Goal: Transaction & Acquisition: Purchase product/service

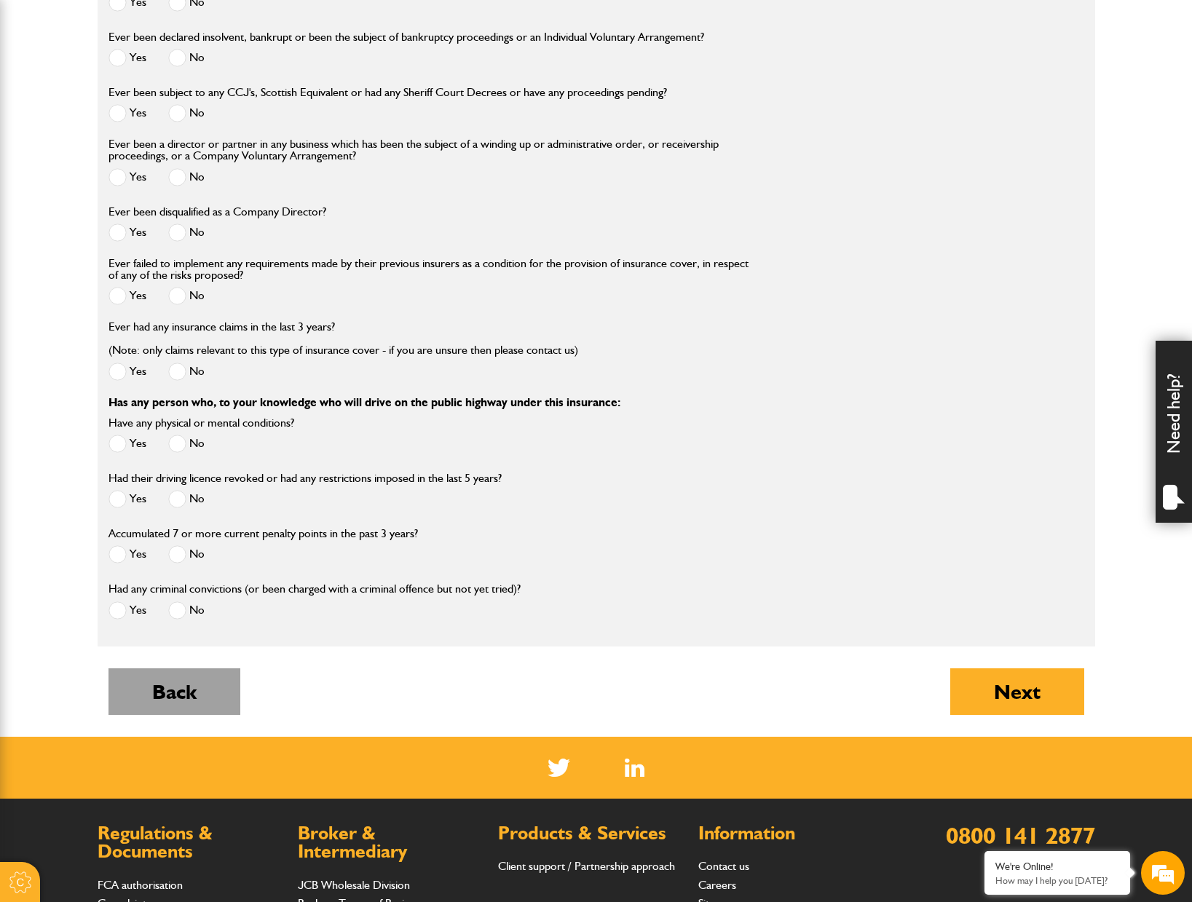
click at [159, 691] on button "Back" at bounding box center [174, 691] width 132 height 47
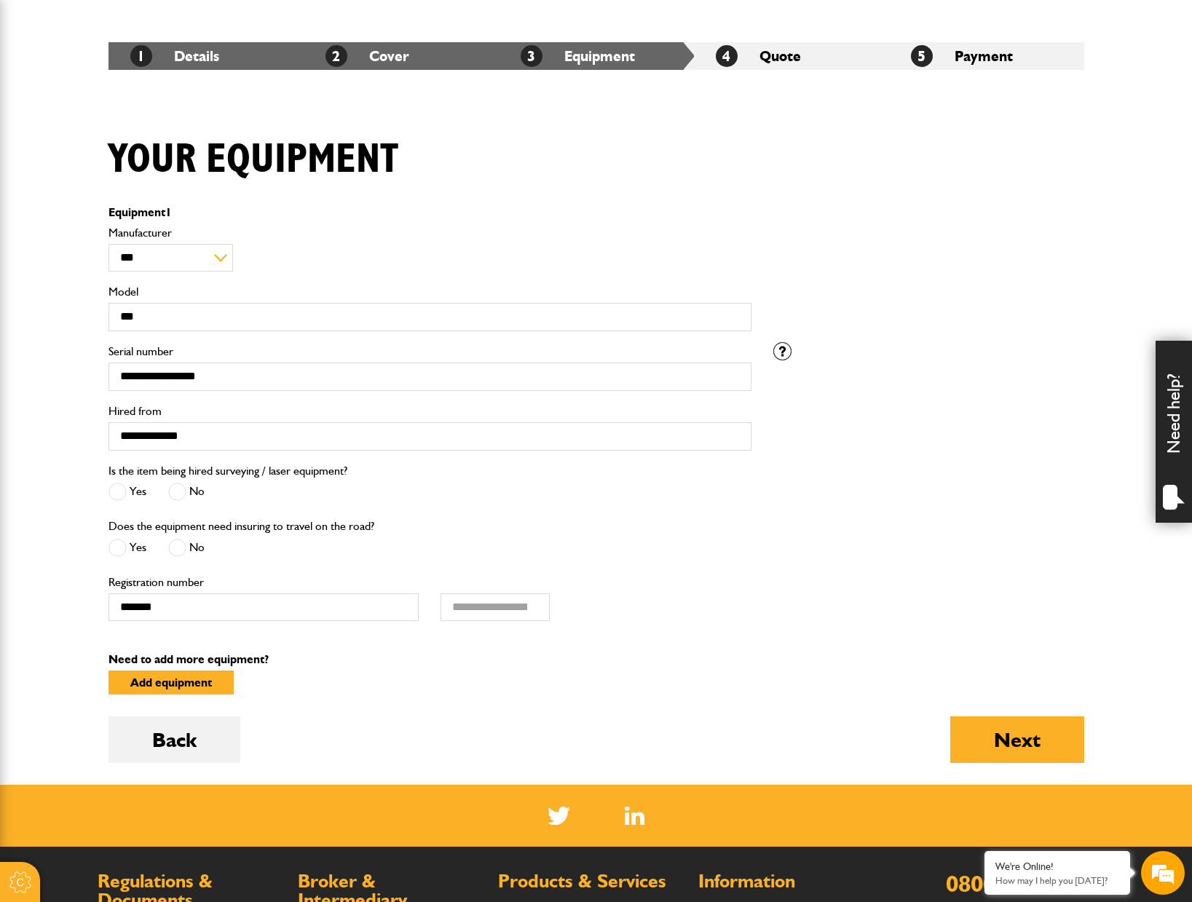
scroll to position [291, 0]
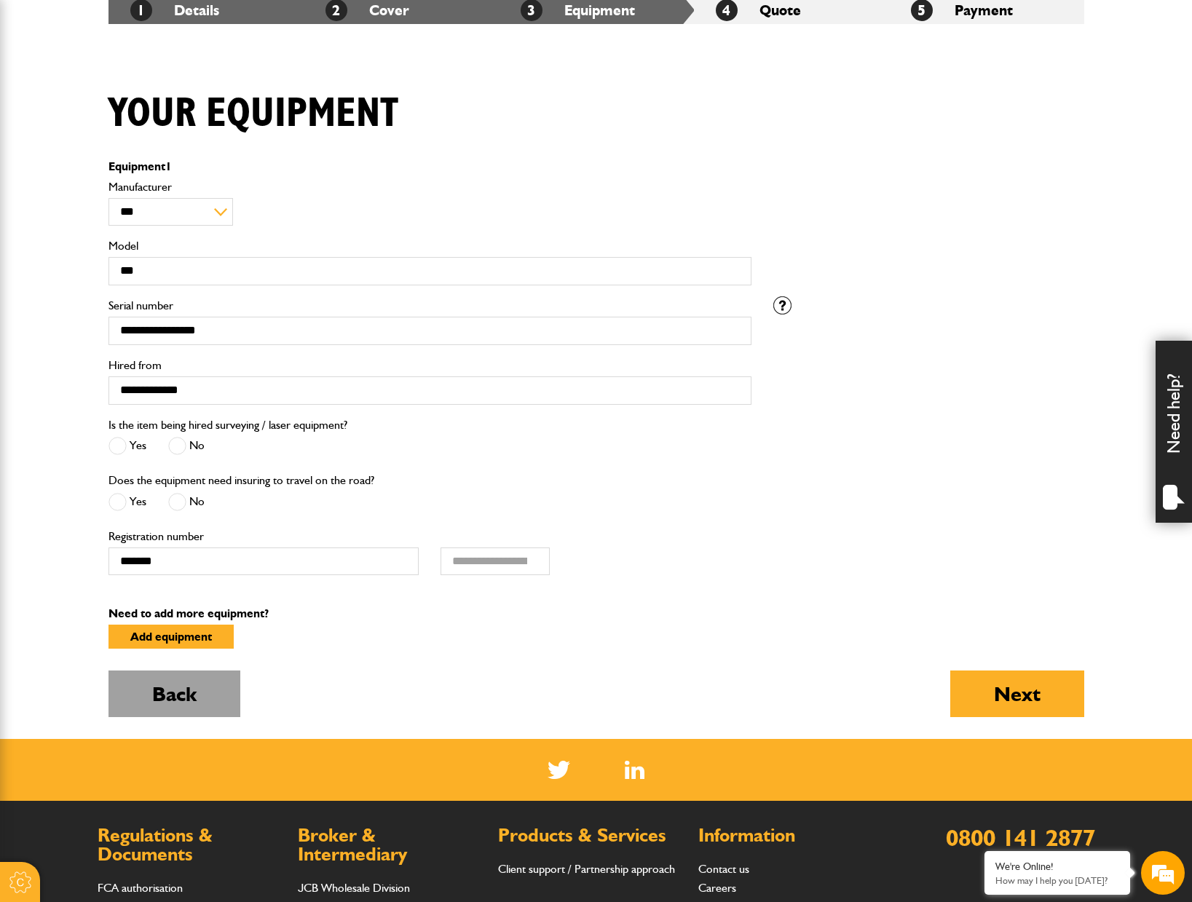
click at [191, 692] on button "Back" at bounding box center [174, 693] width 132 height 47
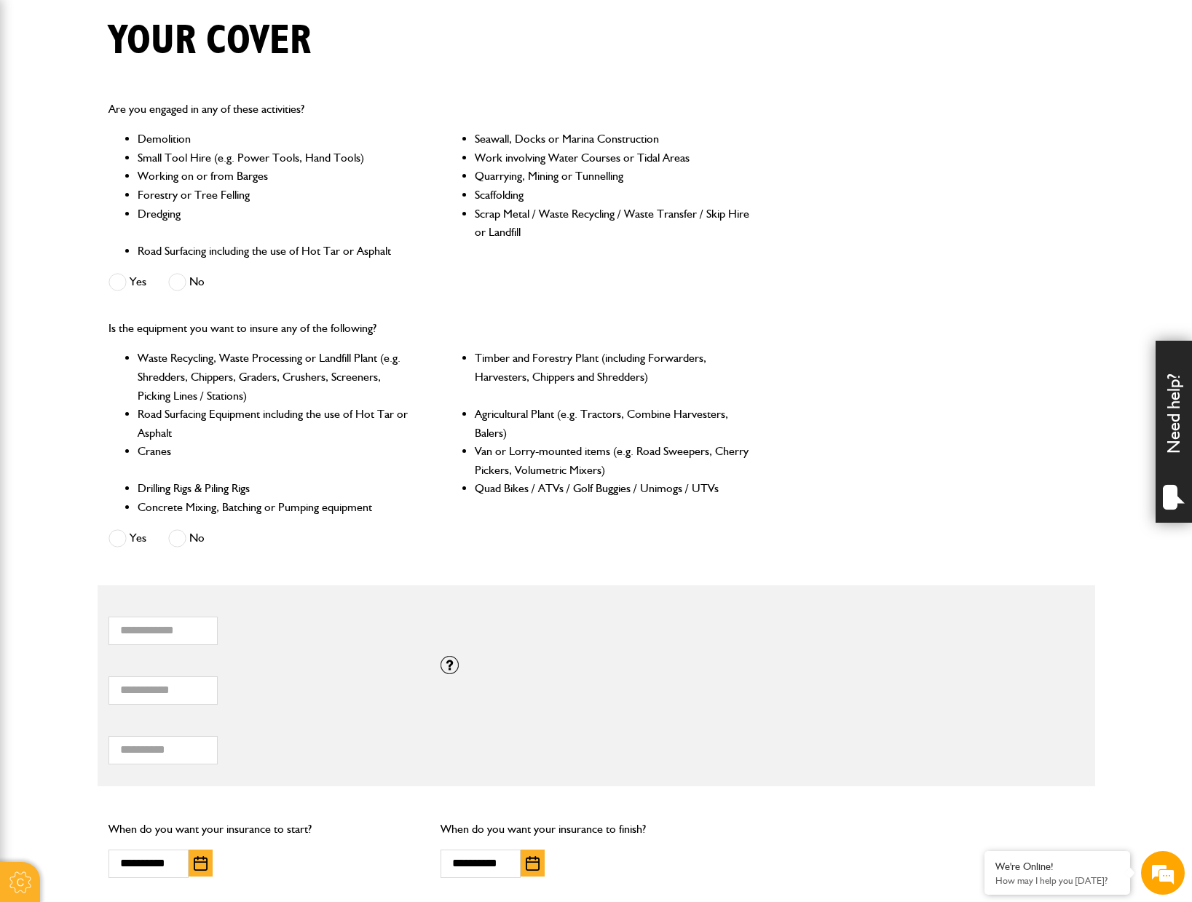
scroll to position [510, 0]
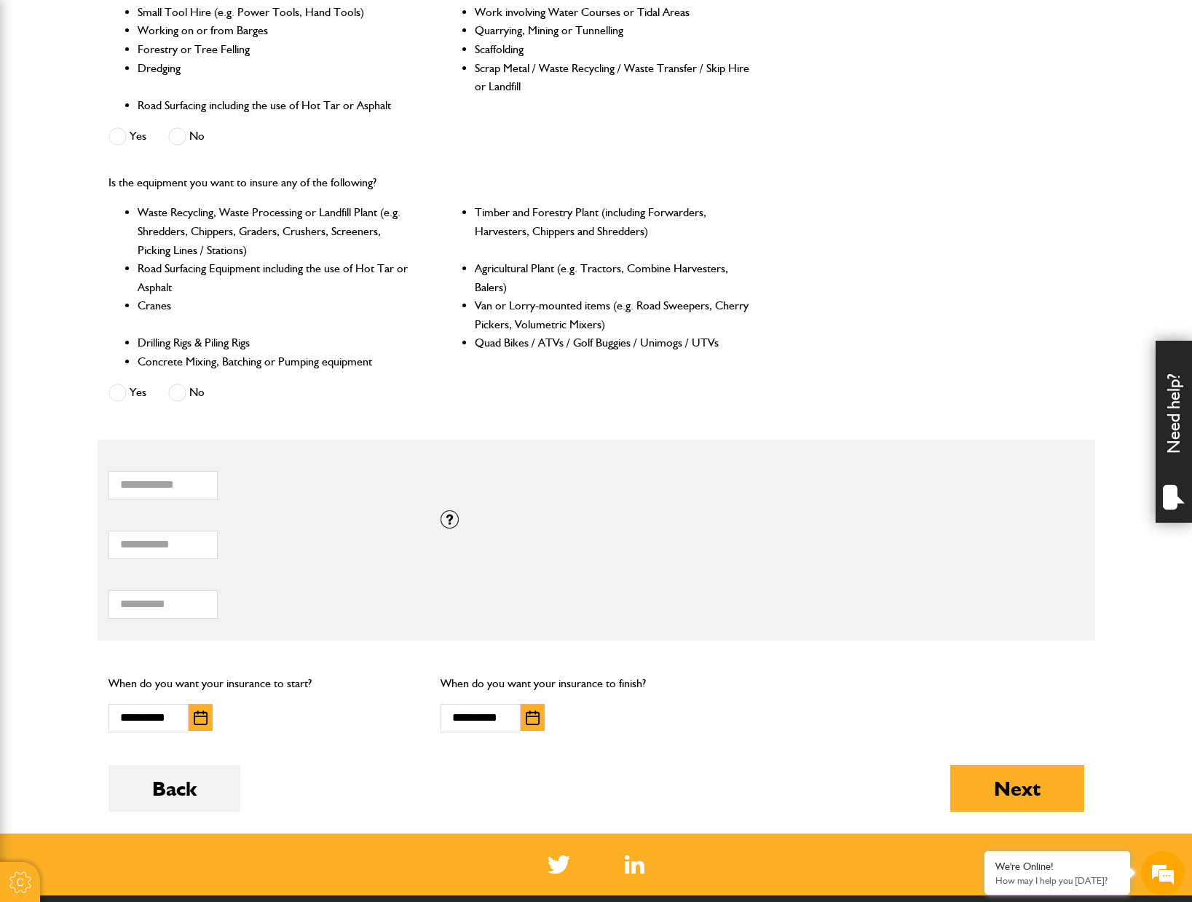
click at [540, 726] on button "button" at bounding box center [532, 717] width 24 height 27
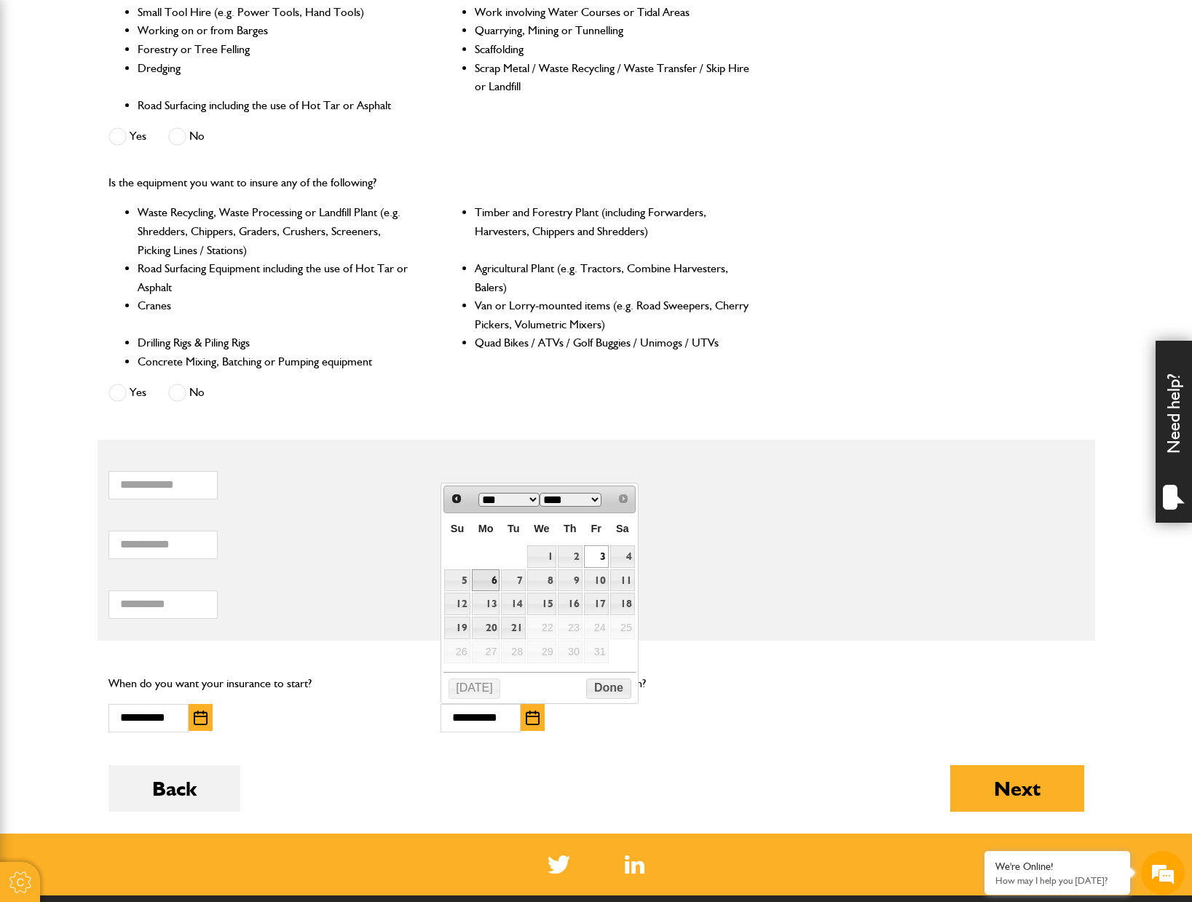
click at [489, 583] on link "6" at bounding box center [486, 580] width 28 height 23
type input "**********"
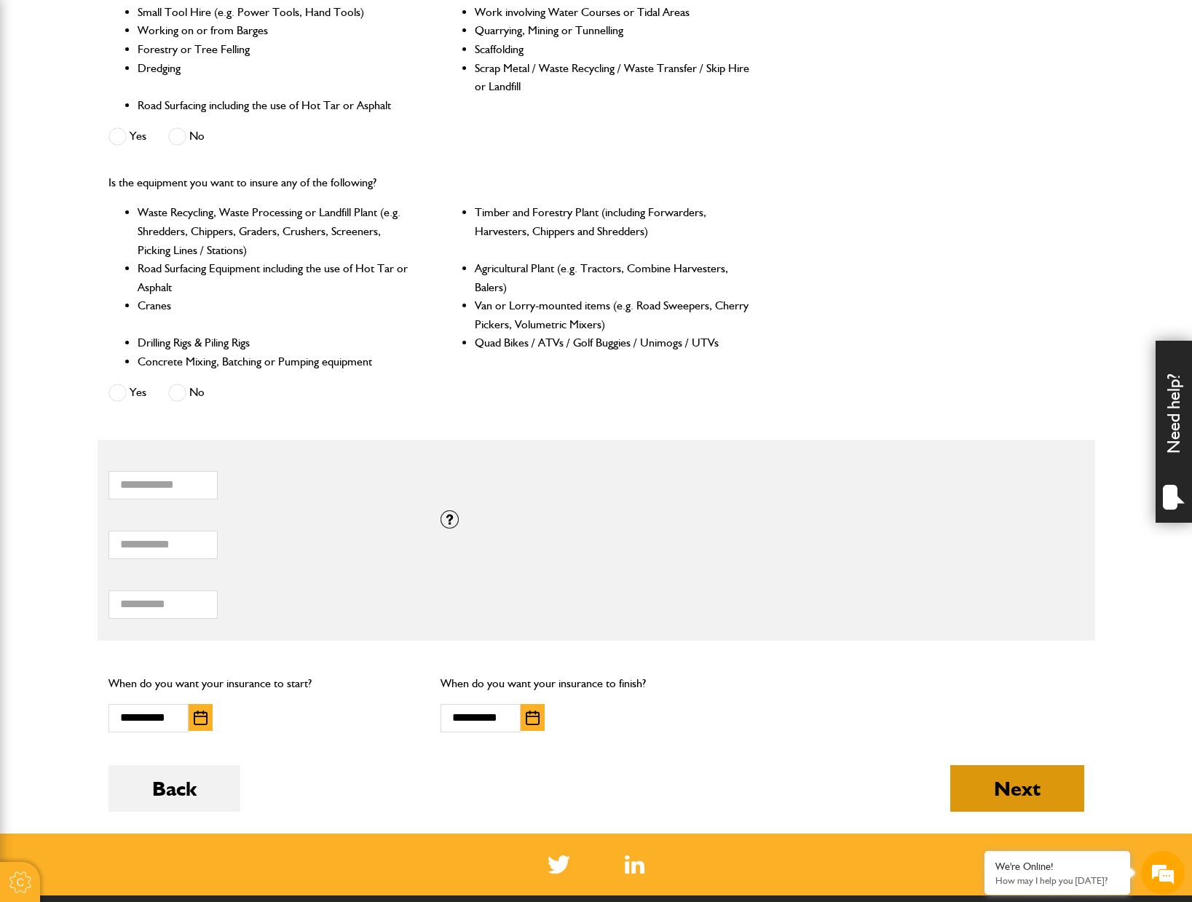
click at [1027, 781] on button "Next" at bounding box center [1017, 788] width 134 height 47
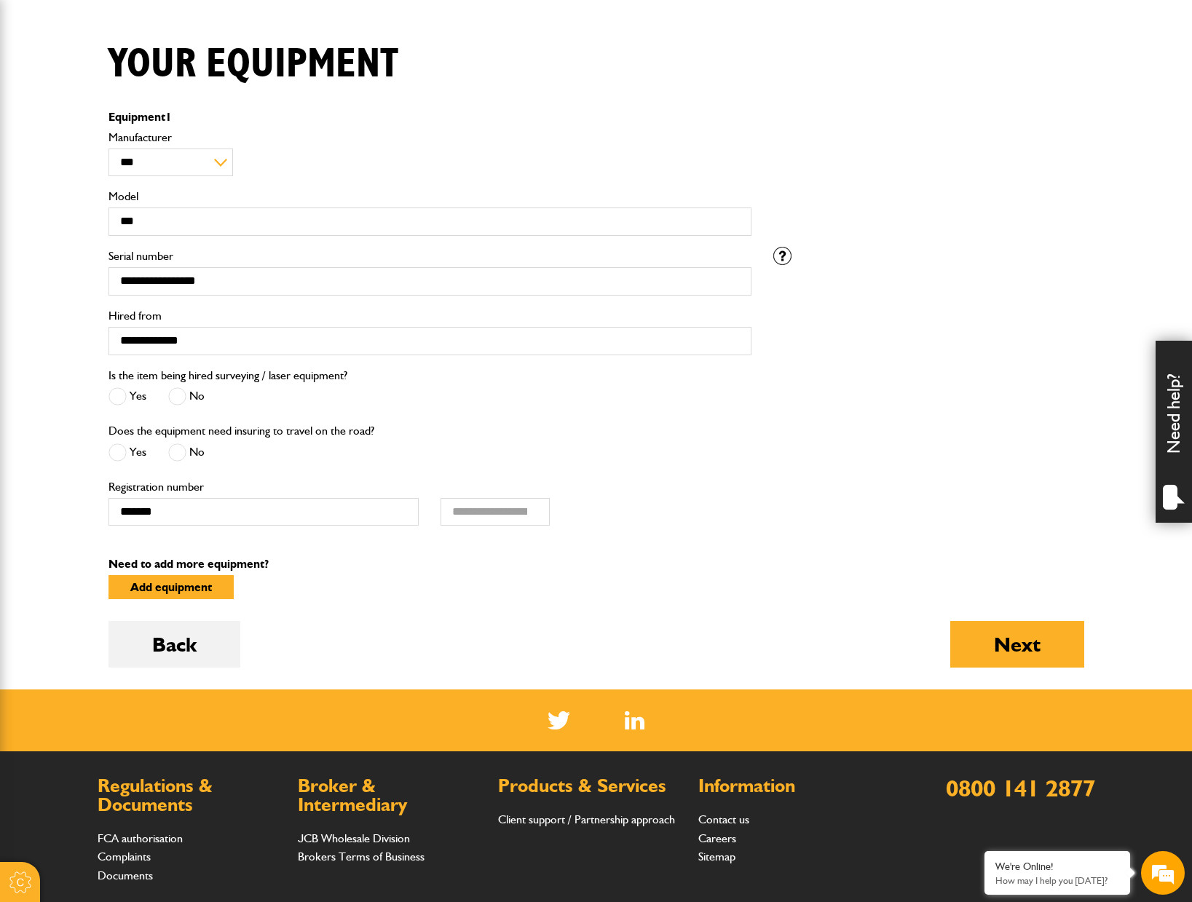
scroll to position [364, 0]
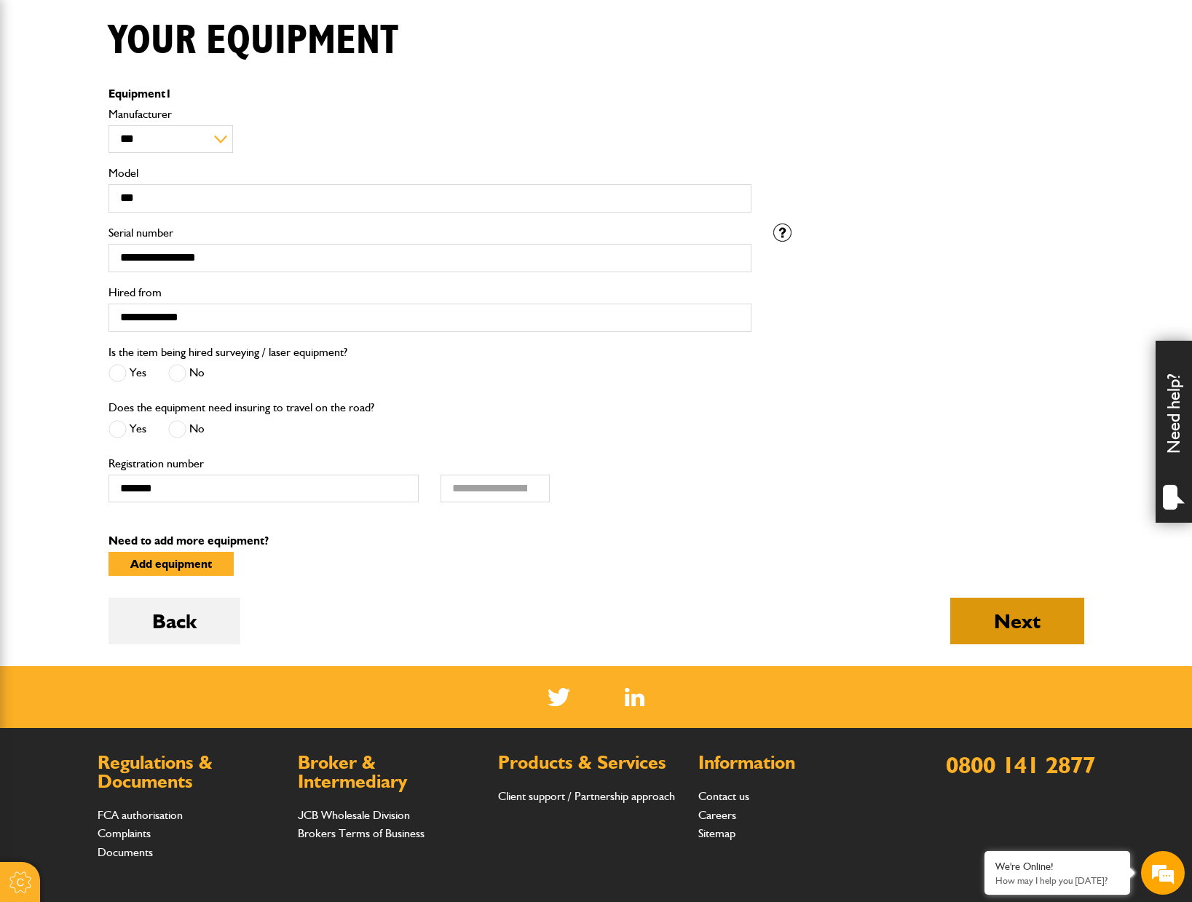
click at [1012, 618] on button "Next" at bounding box center [1017, 621] width 134 height 47
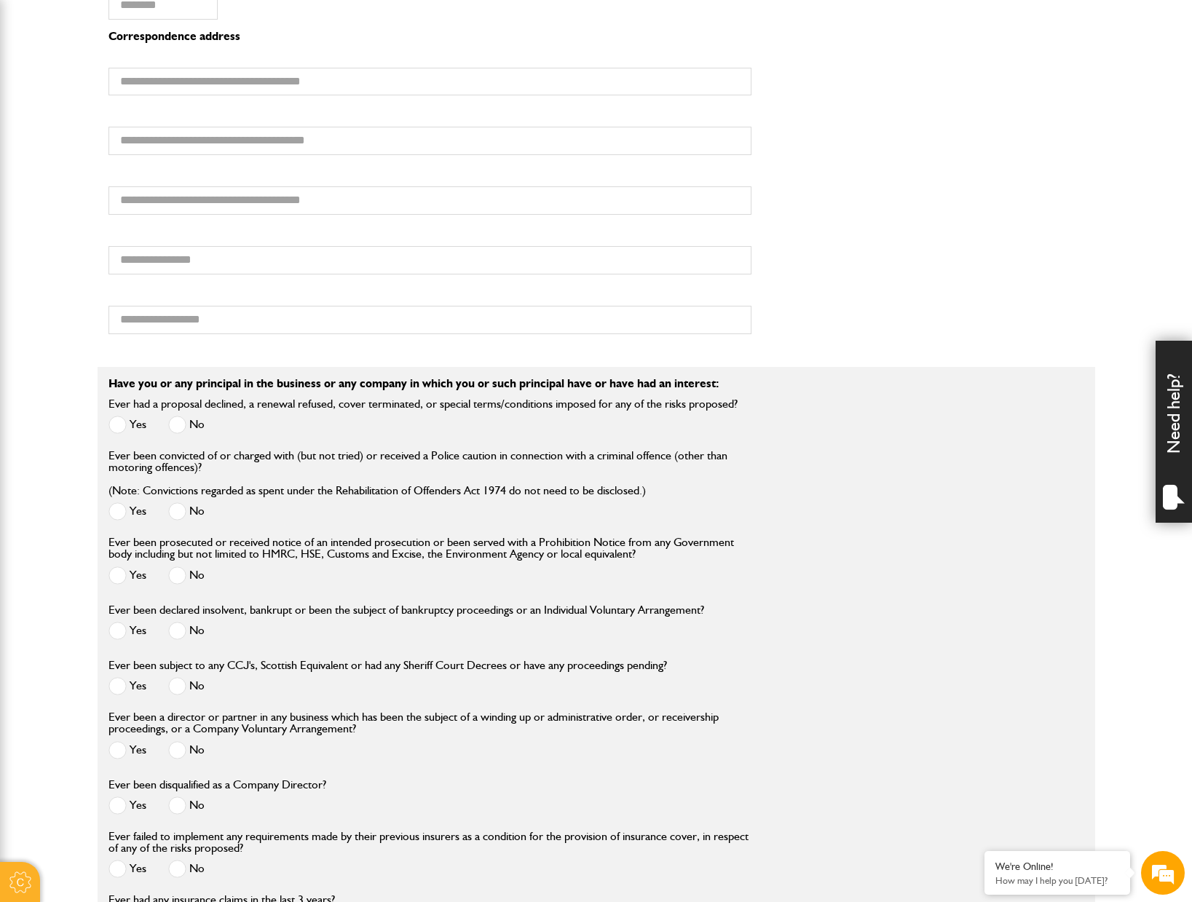
scroll to position [1237, 0]
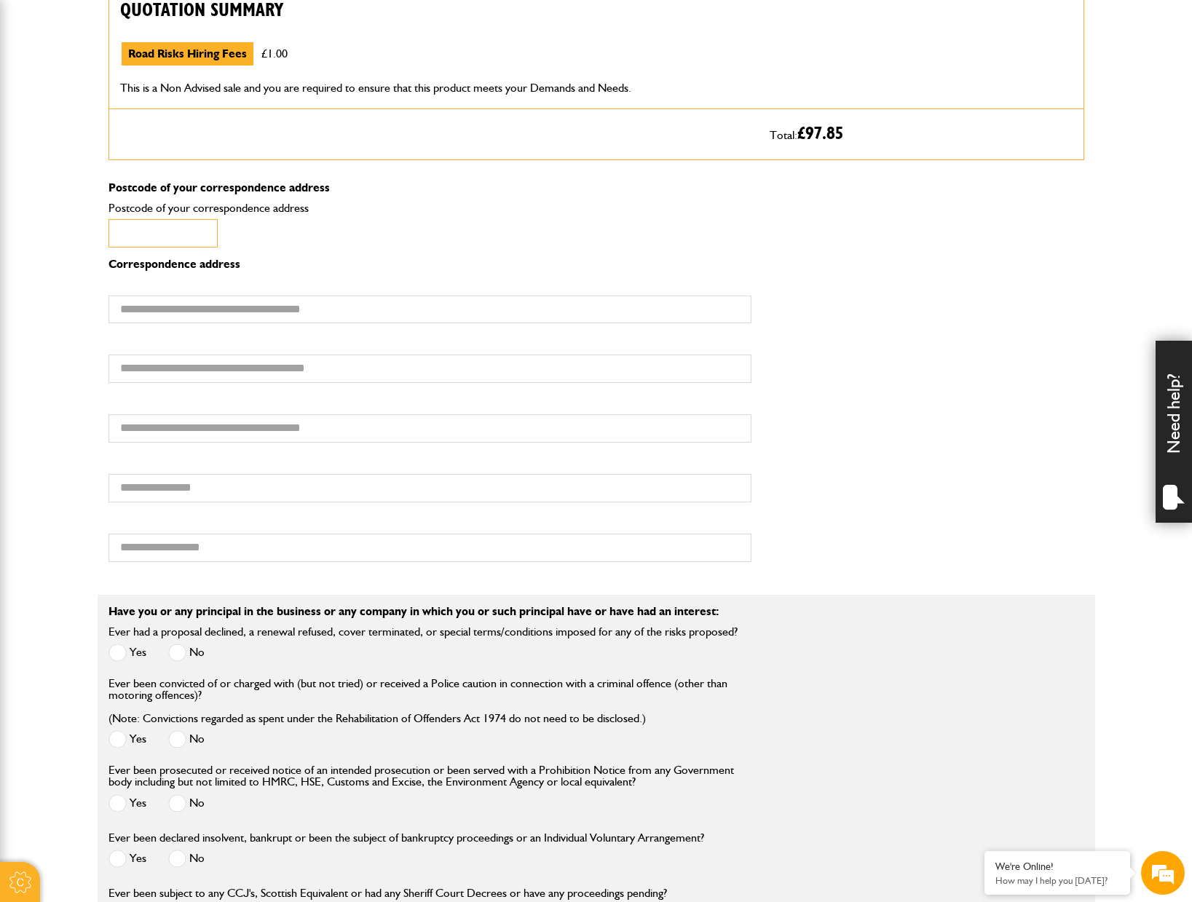
click at [156, 224] on input "Postcode of your correspondence address" at bounding box center [162, 233] width 109 height 28
type input "********"
type input "**********"
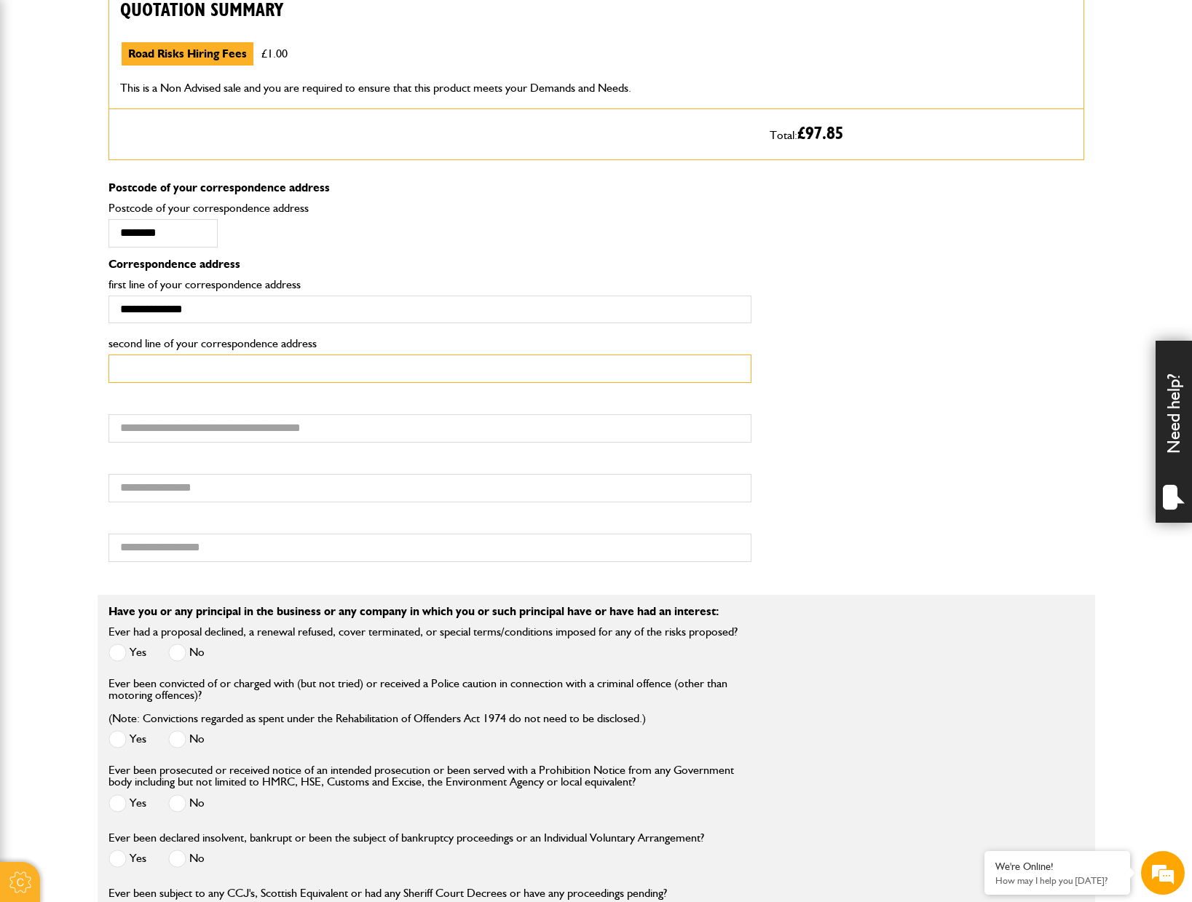
type input "**********"
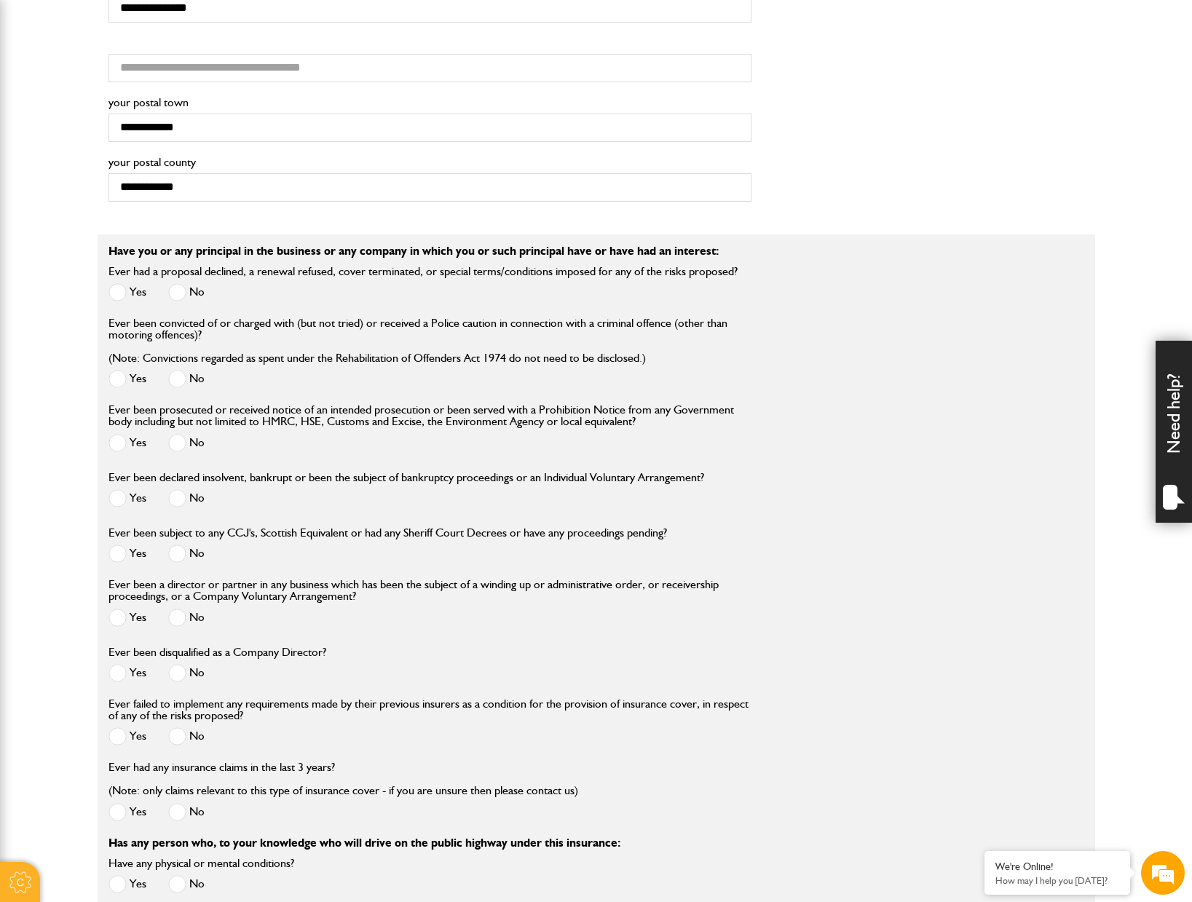
scroll to position [1601, 0]
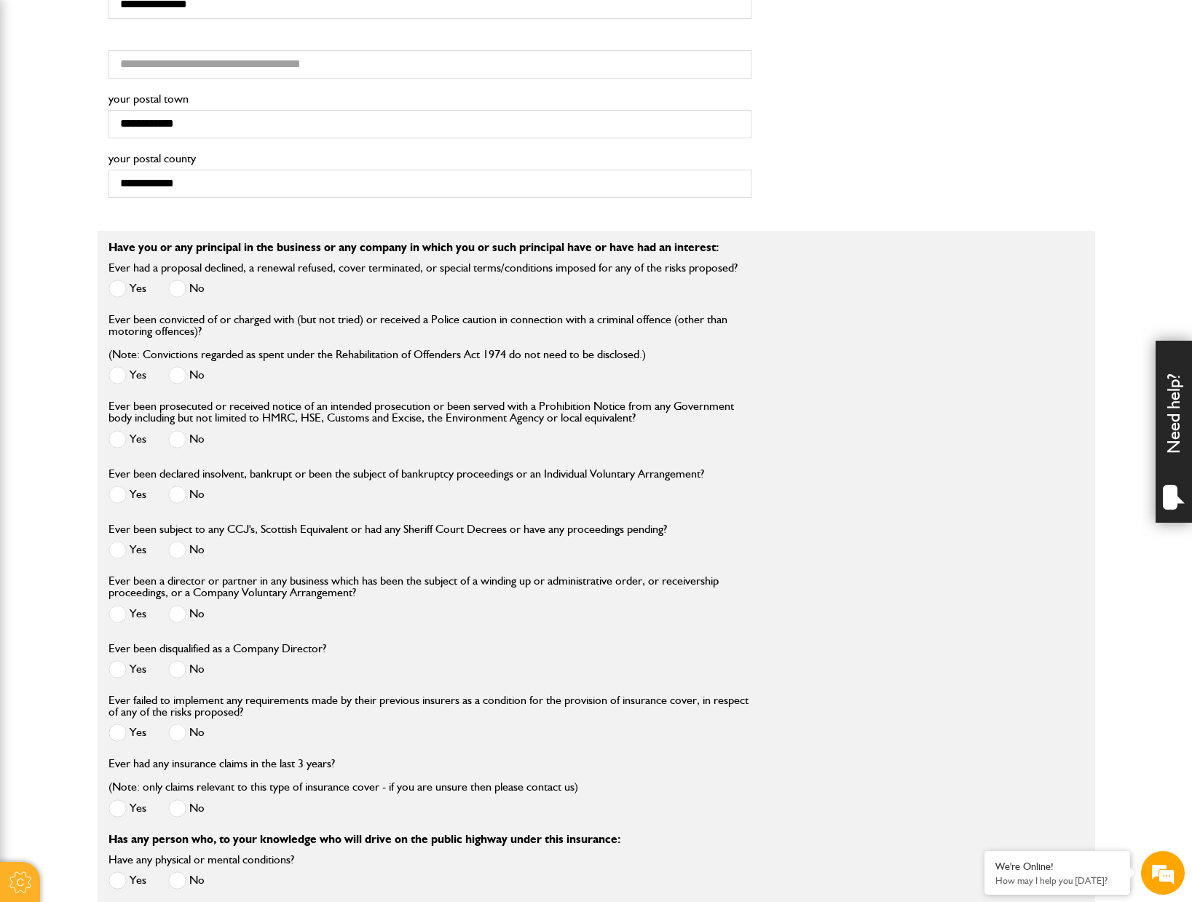
click at [177, 288] on span at bounding box center [177, 289] width 18 height 18
click at [178, 376] on span at bounding box center [177, 375] width 18 height 18
click at [179, 443] on span at bounding box center [177, 439] width 18 height 18
click at [179, 501] on span at bounding box center [177, 495] width 18 height 18
click at [183, 550] on span at bounding box center [177, 550] width 18 height 18
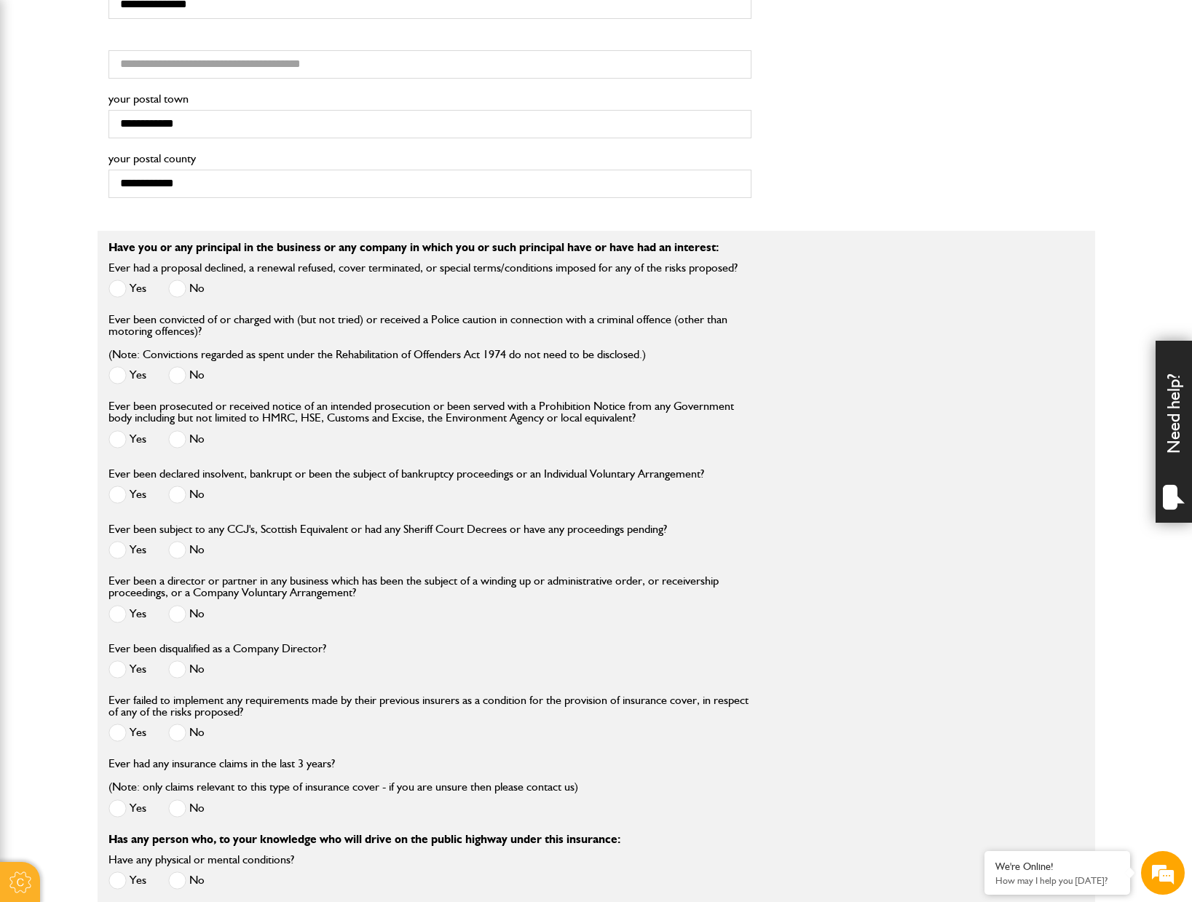
click at [173, 617] on span at bounding box center [177, 614] width 18 height 18
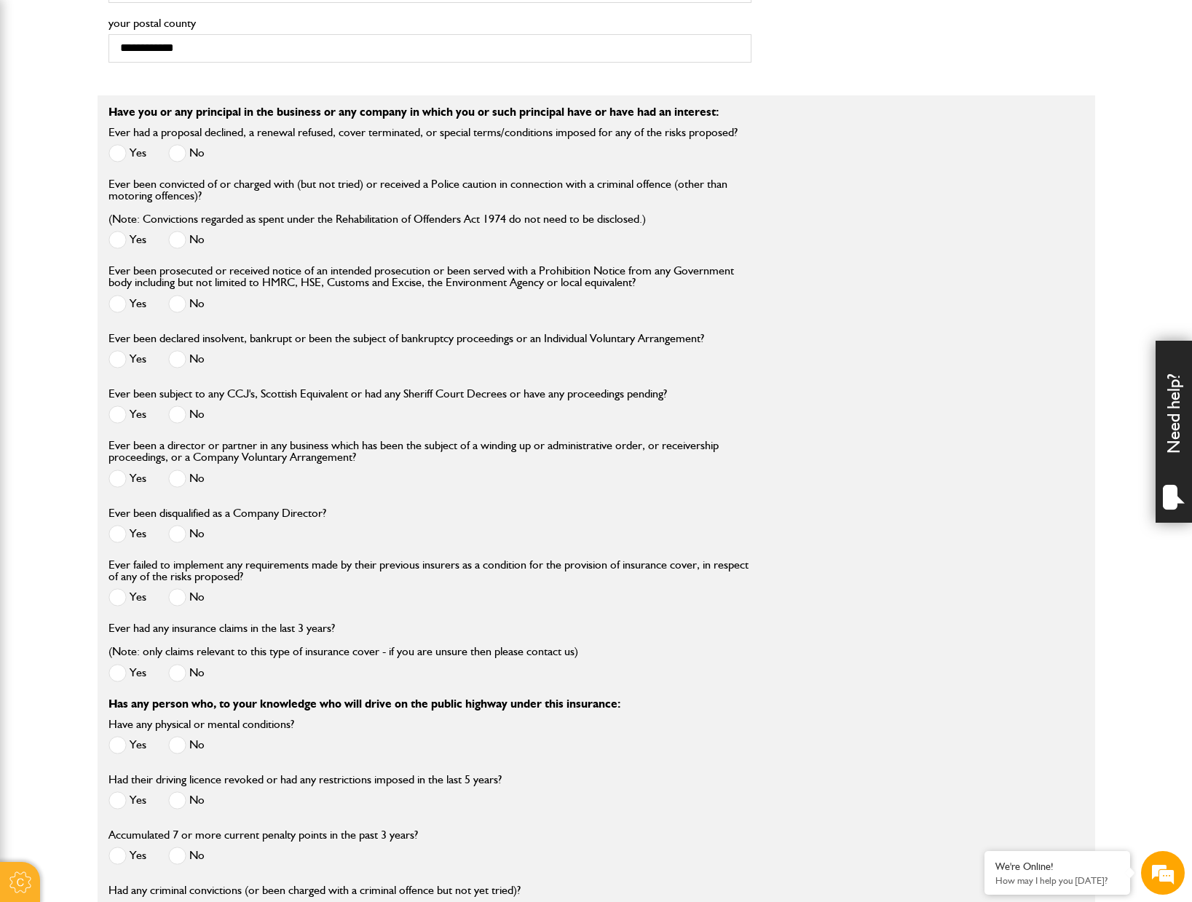
scroll to position [1747, 0]
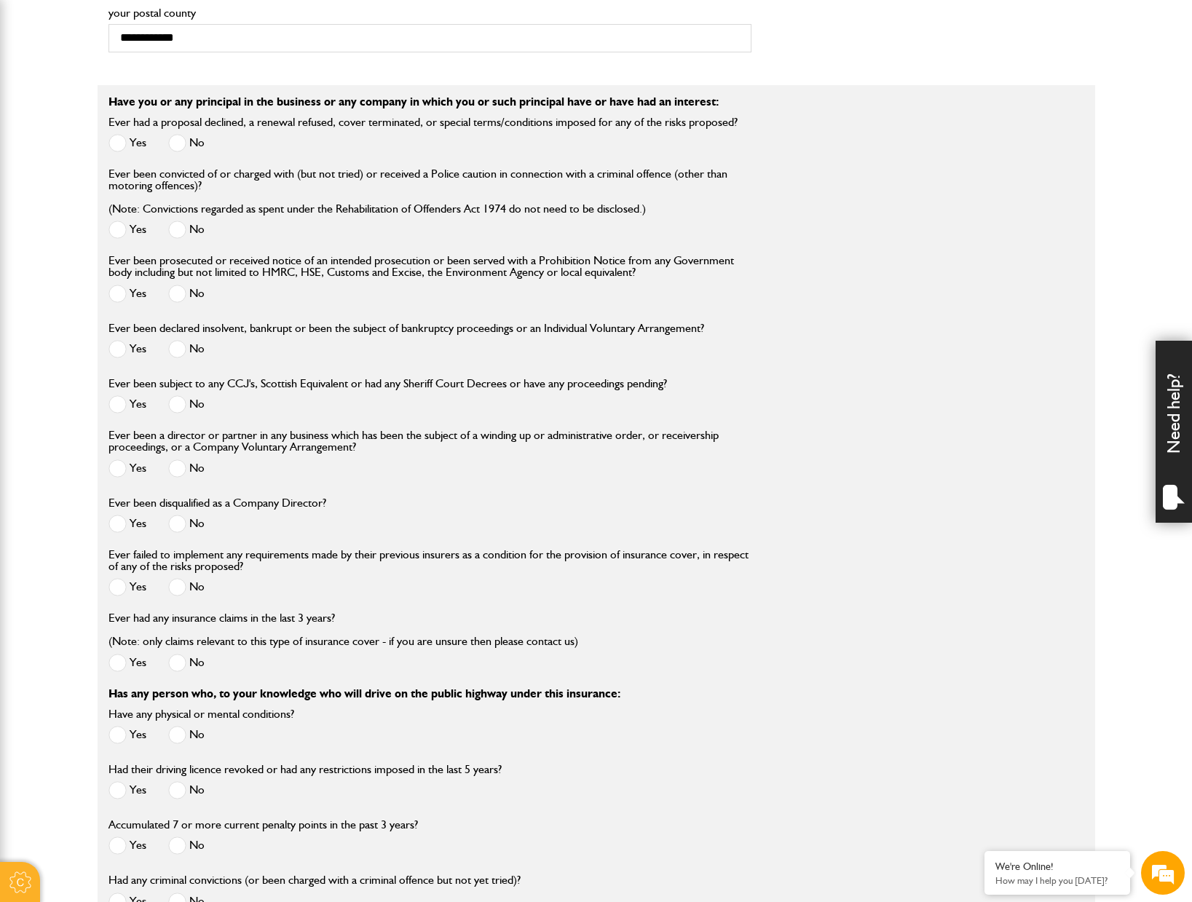
click at [175, 523] on span at bounding box center [177, 524] width 18 height 18
click at [181, 591] on span at bounding box center [177, 587] width 18 height 18
click at [183, 668] on span at bounding box center [177, 663] width 18 height 18
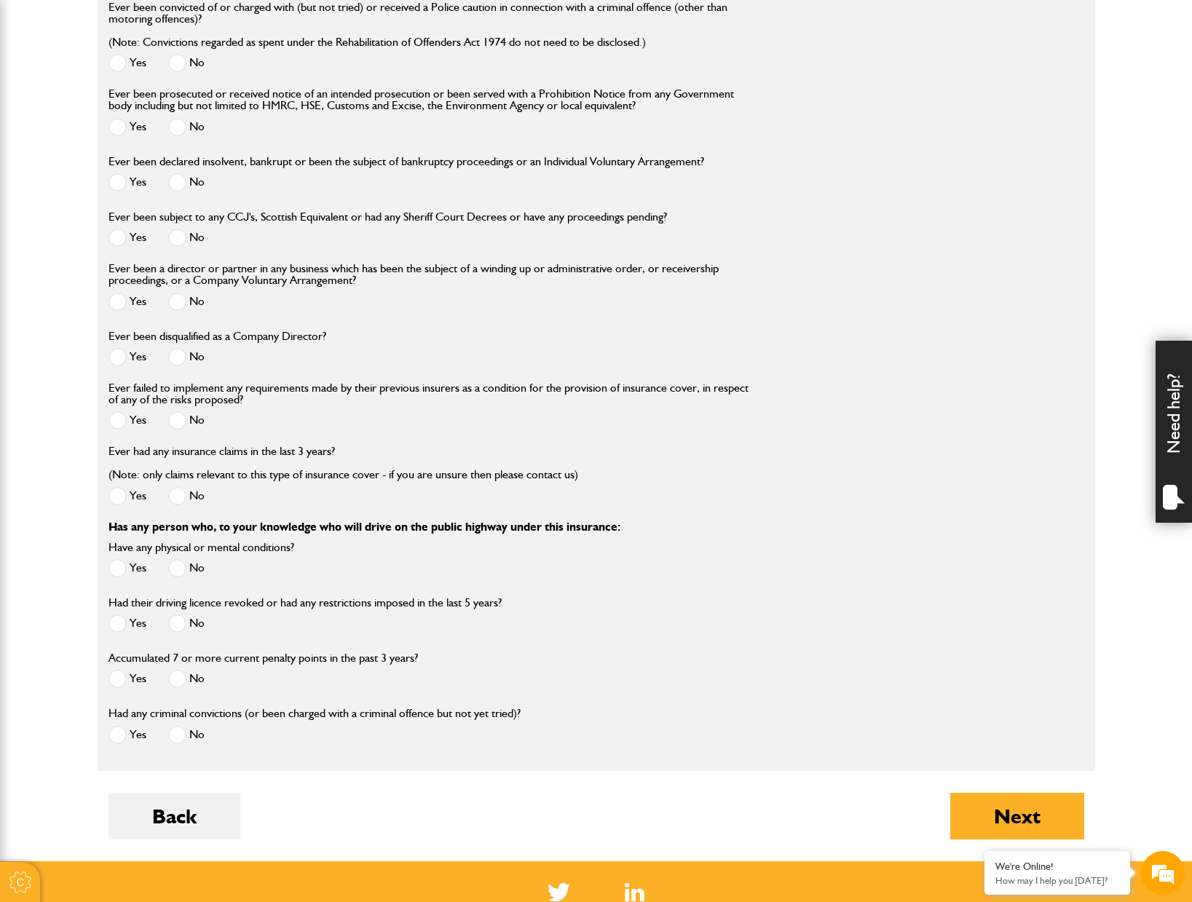
scroll to position [1965, 0]
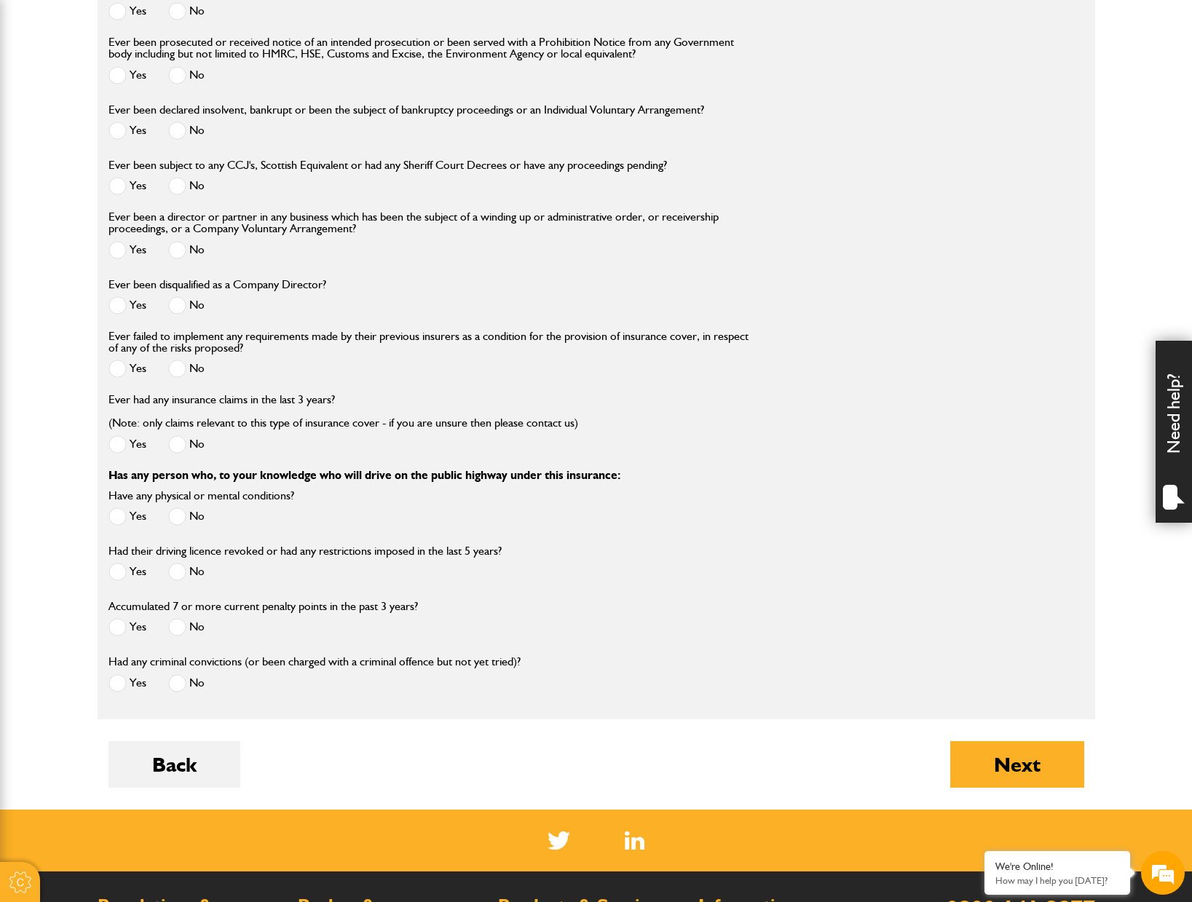
click at [172, 516] on span at bounding box center [177, 516] width 18 height 18
click at [182, 577] on span at bounding box center [177, 572] width 18 height 18
click at [176, 636] on span at bounding box center [177, 627] width 18 height 18
click at [176, 690] on span at bounding box center [177, 683] width 18 height 18
click at [1031, 777] on button "Next" at bounding box center [1017, 764] width 134 height 47
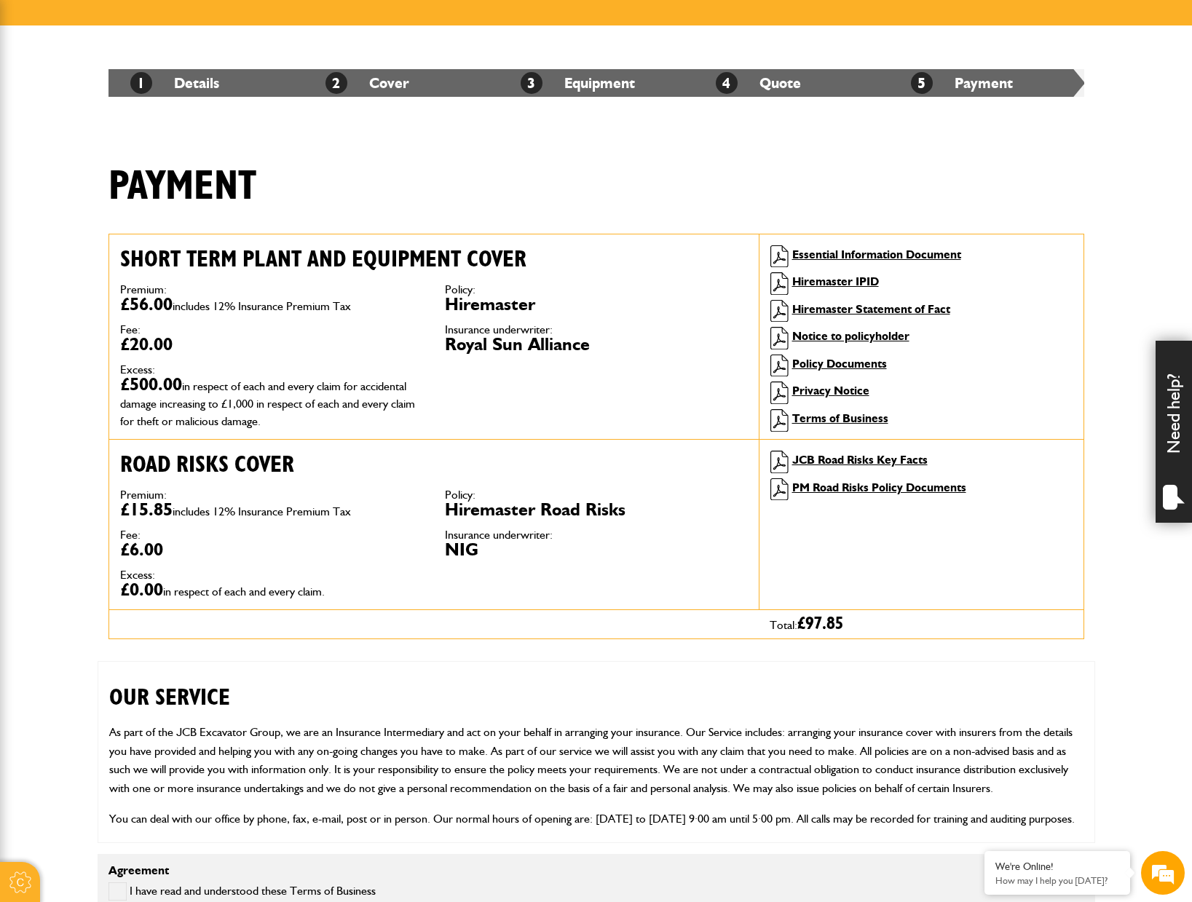
scroll to position [655, 0]
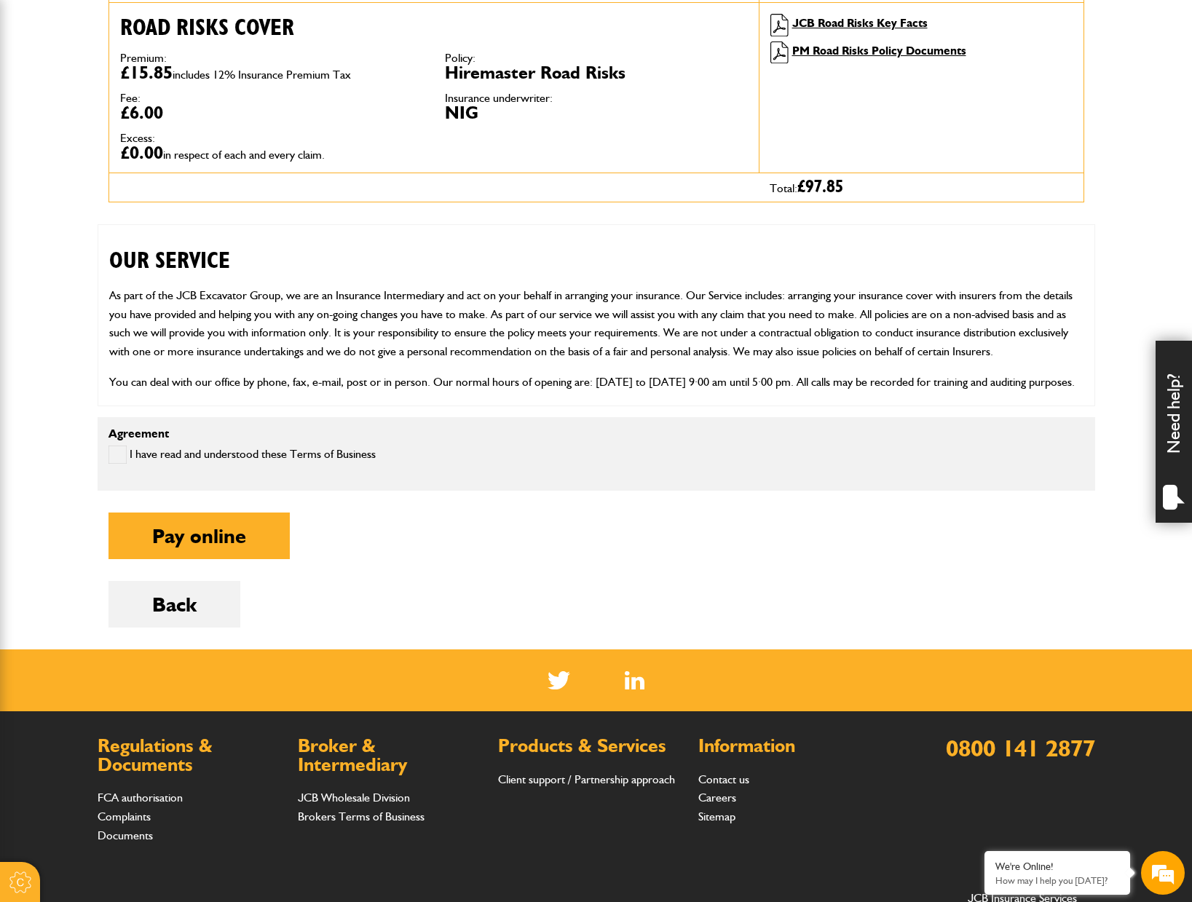
click at [175, 443] on div "Agreement I have read and understood these Terms of Business" at bounding box center [596, 454] width 997 height 52
click at [120, 459] on span at bounding box center [117, 454] width 18 height 18
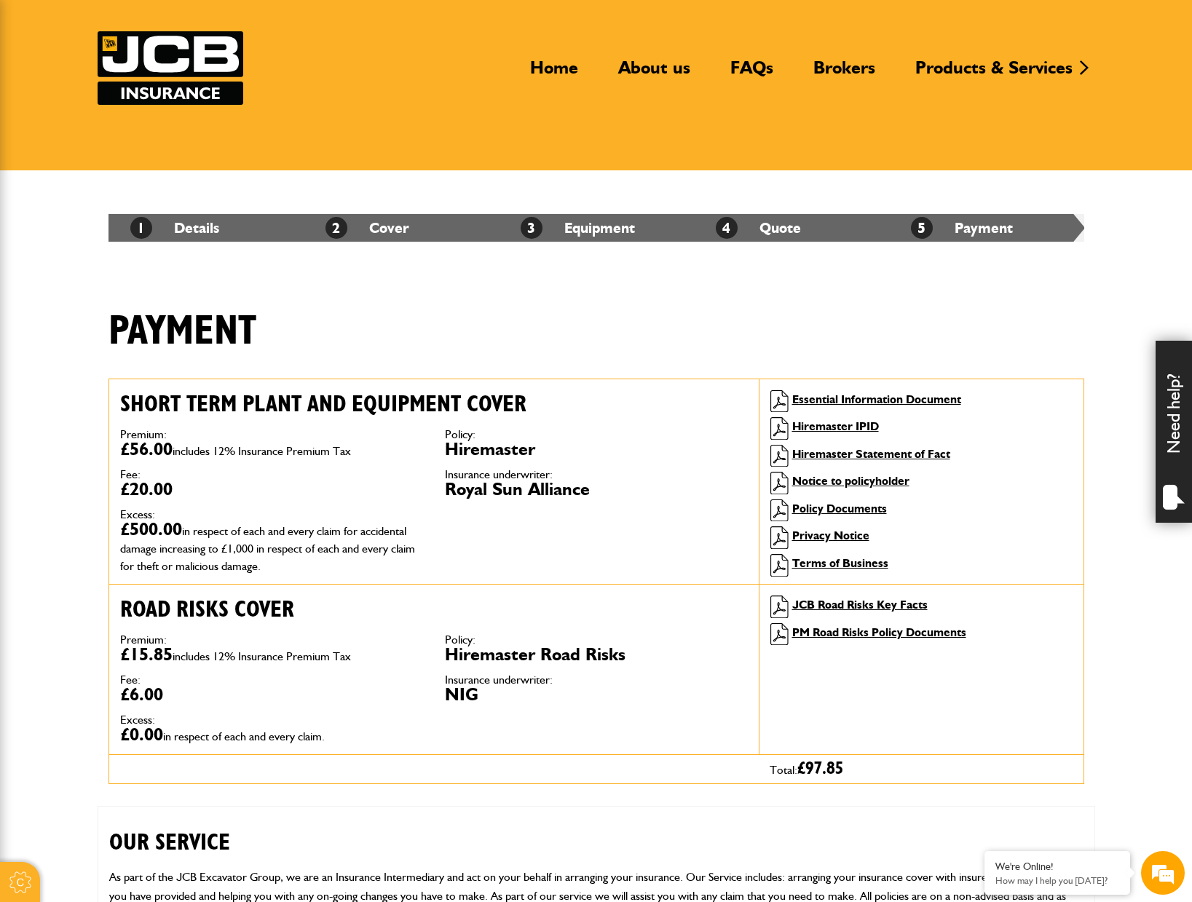
scroll to position [0, 0]
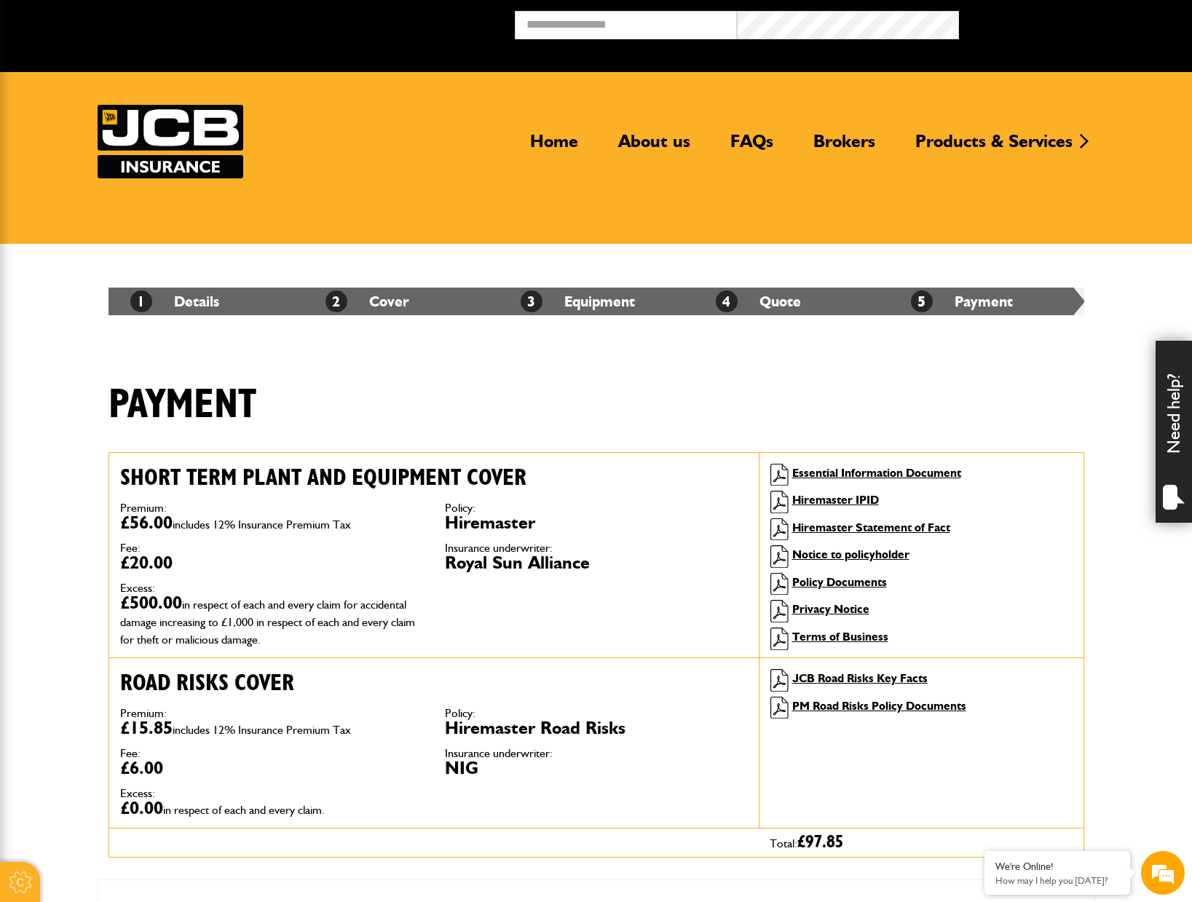
click at [485, 398] on div "Payment" at bounding box center [596, 416] width 997 height 71
click at [453, 421] on div "Payment" at bounding box center [596, 416] width 997 height 71
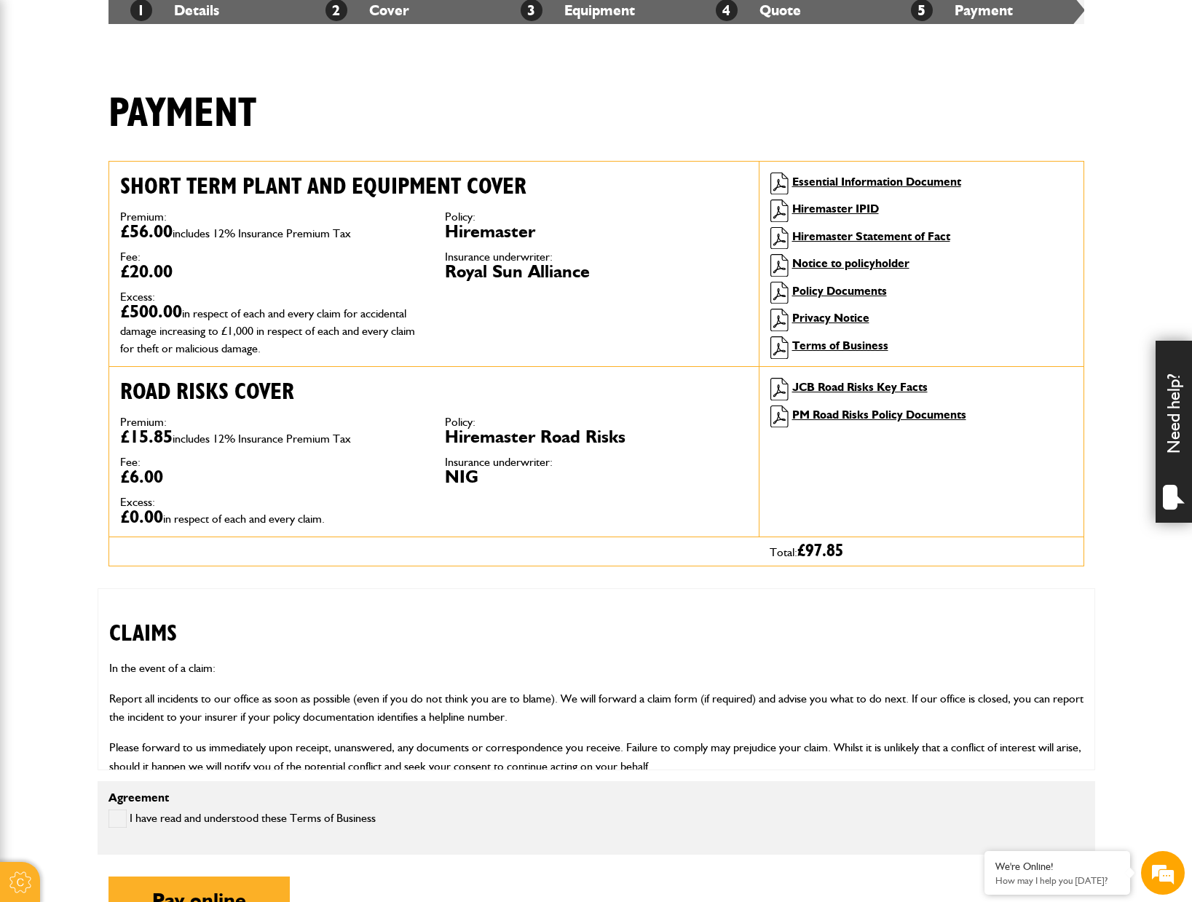
scroll to position [582, 0]
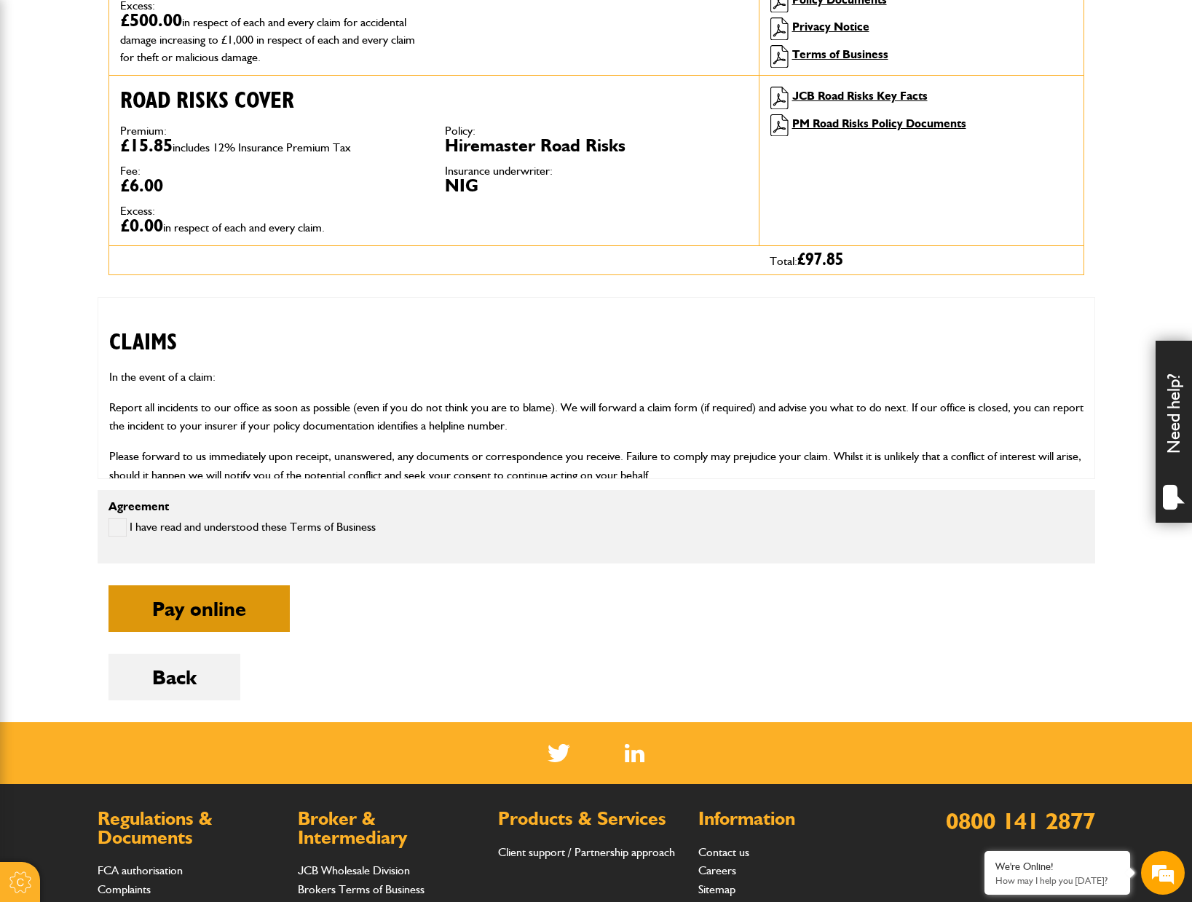
click at [186, 617] on button "Pay online" at bounding box center [198, 608] width 181 height 47
